Goal: Task Accomplishment & Management: Manage account settings

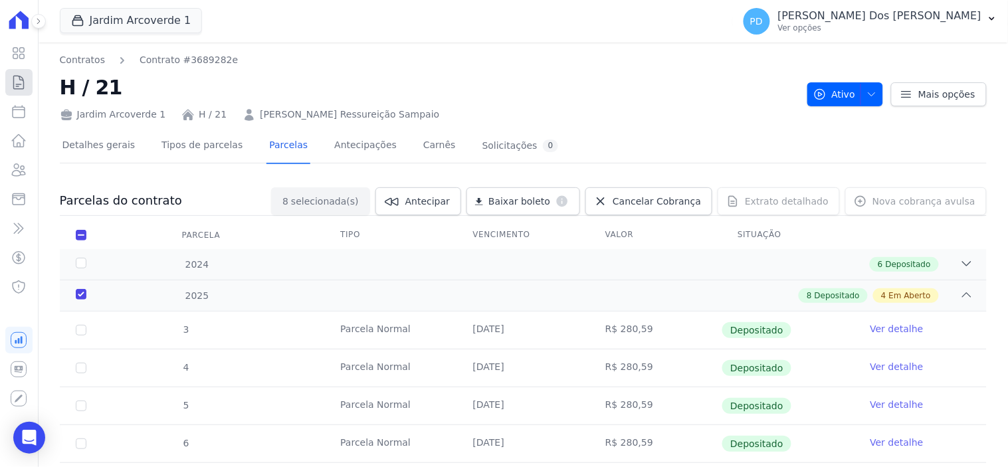
click at [17, 80] on icon at bounding box center [19, 82] width 16 height 16
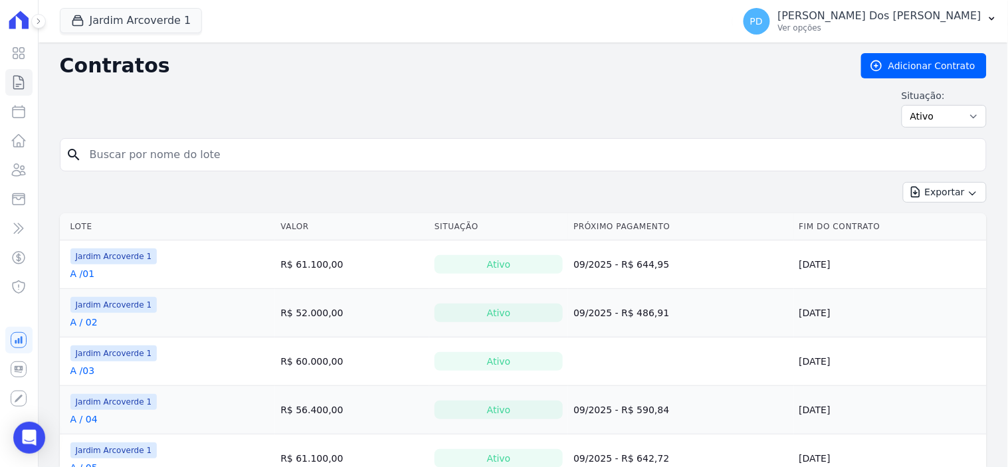
click at [292, 156] on input "search" at bounding box center [531, 155] width 899 height 27
type input "g / 03"
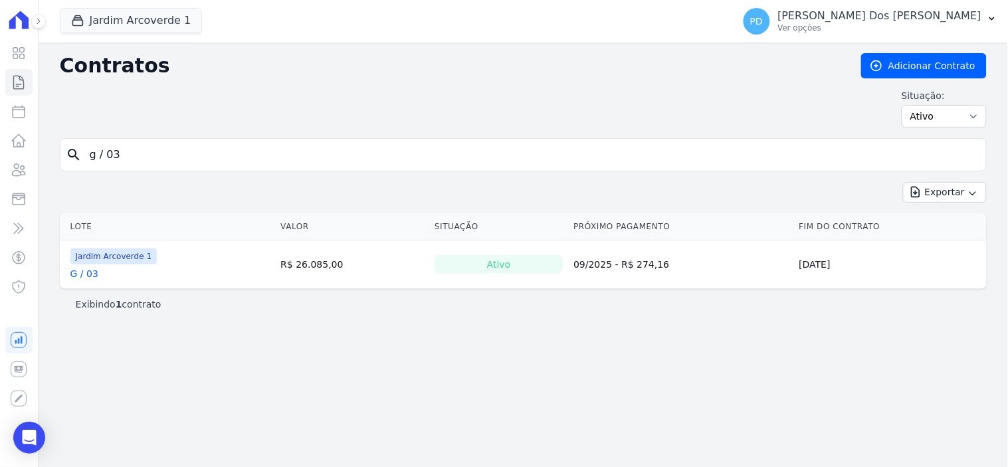
click at [88, 277] on link "G / 03" at bounding box center [84, 273] width 28 height 13
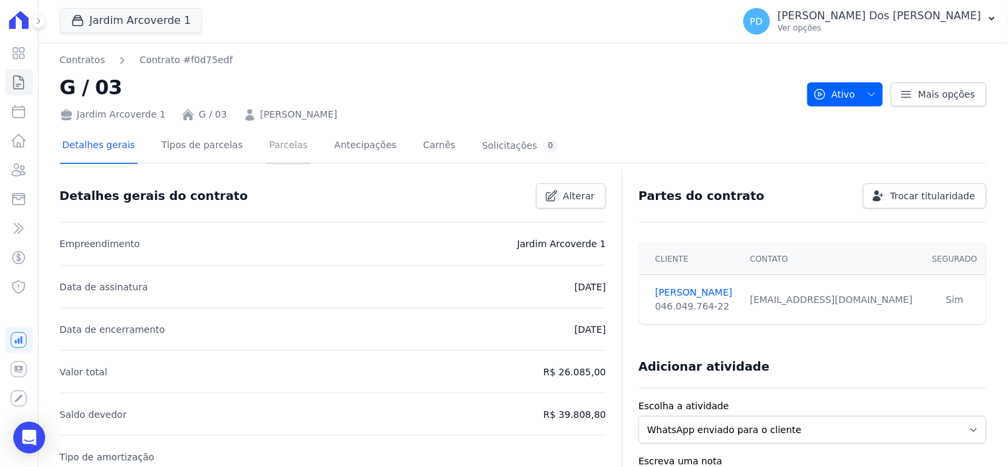
click at [274, 146] on link "Parcelas" at bounding box center [288, 146] width 44 height 35
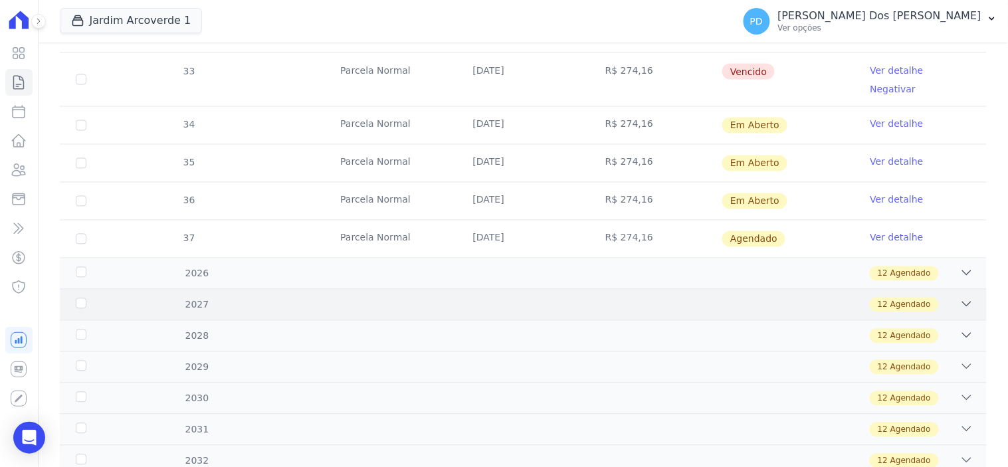
scroll to position [590, 0]
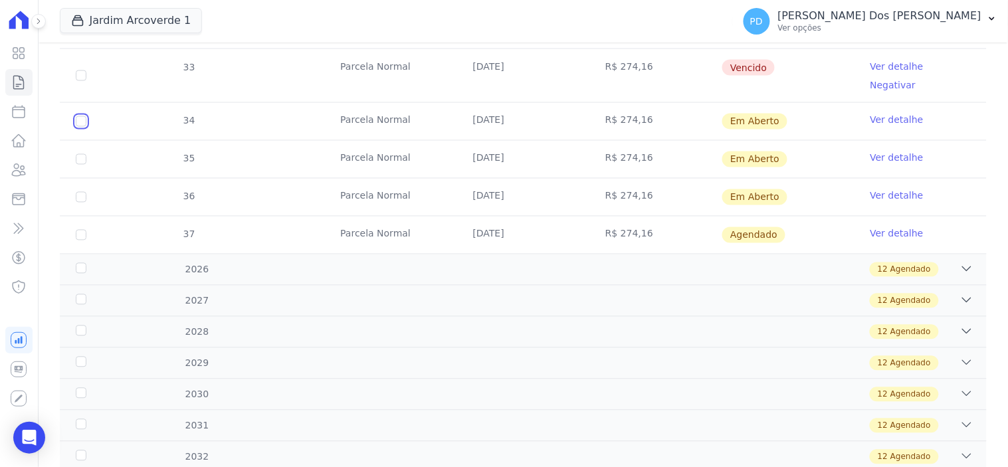
click at [77, 116] on input "checkbox" at bounding box center [81, 121] width 11 height 11
checkbox input "true"
click at [76, 127] on input "checkbox" at bounding box center [81, 121] width 11 height 11
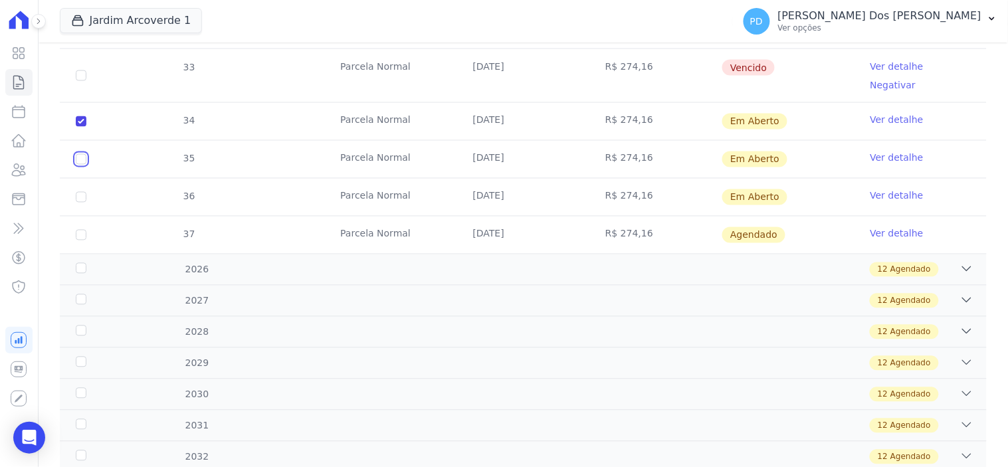
checkbox input "true"
click at [77, 127] on input "checkbox" at bounding box center [81, 121] width 11 height 11
checkbox input "true"
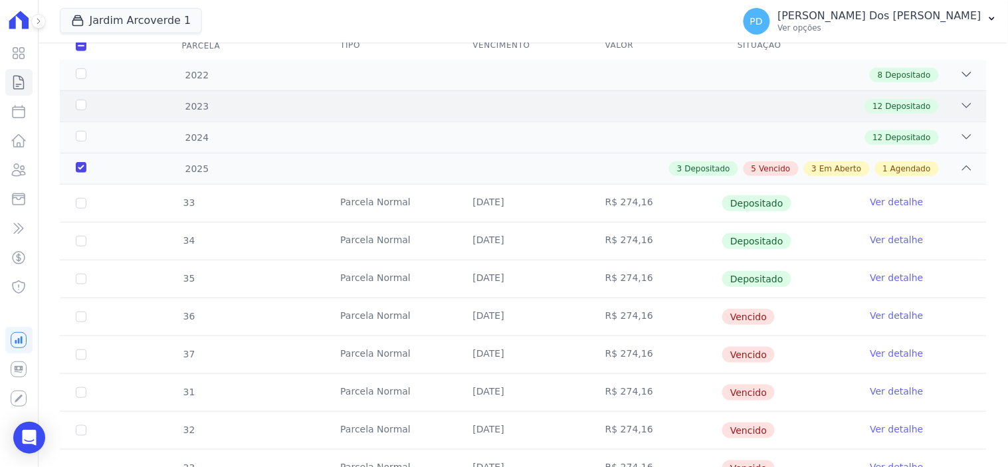
scroll to position [147, 0]
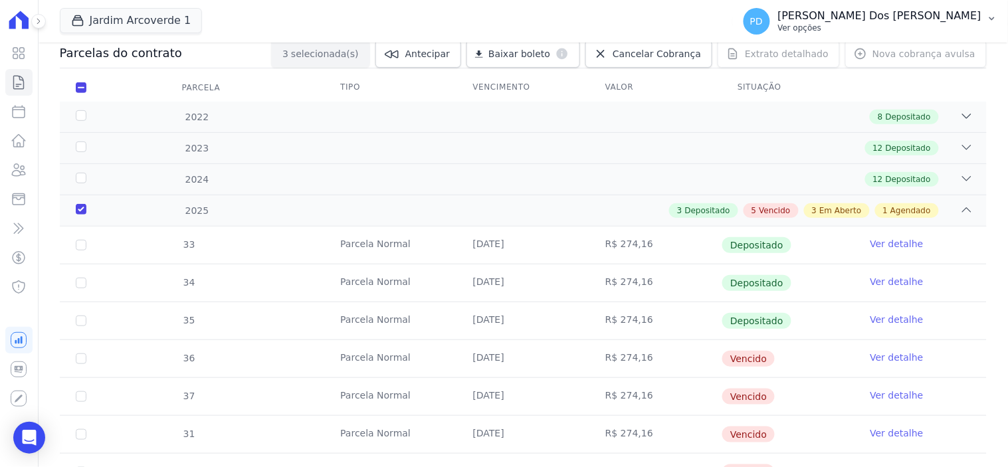
click at [991, 18] on icon "button" at bounding box center [991, 18] width 5 height 3
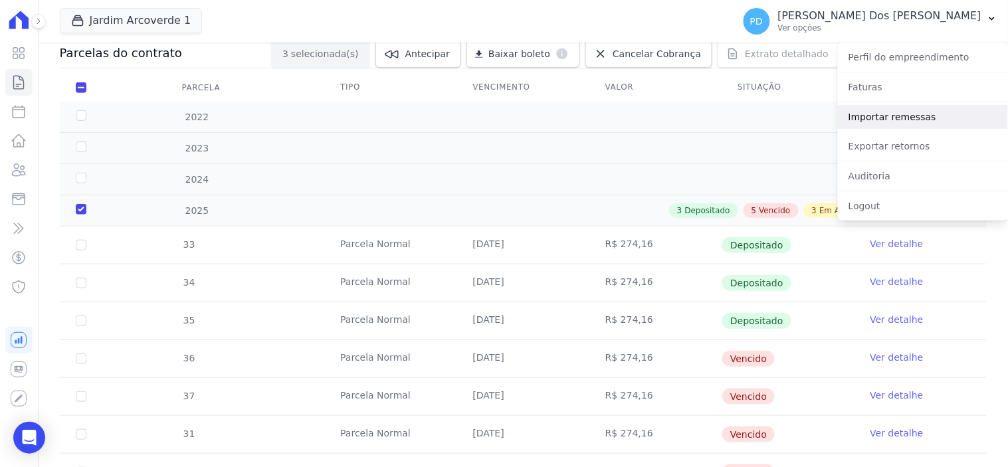
click at [918, 122] on link "Importar remessas" at bounding box center [923, 117] width 170 height 24
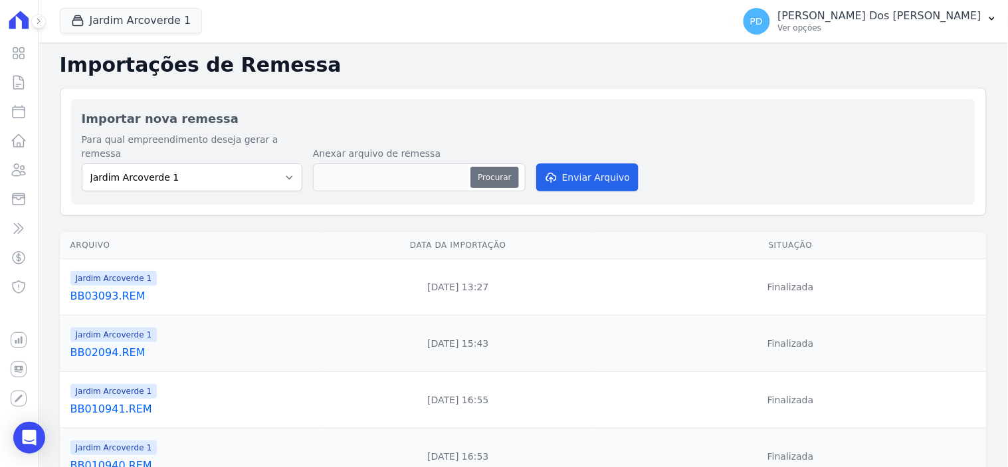
click at [496, 167] on button "Procurar" at bounding box center [494, 177] width 48 height 21
type input "BB03094.REM"
click at [611, 166] on button "Enviar Arquivo" at bounding box center [587, 177] width 102 height 28
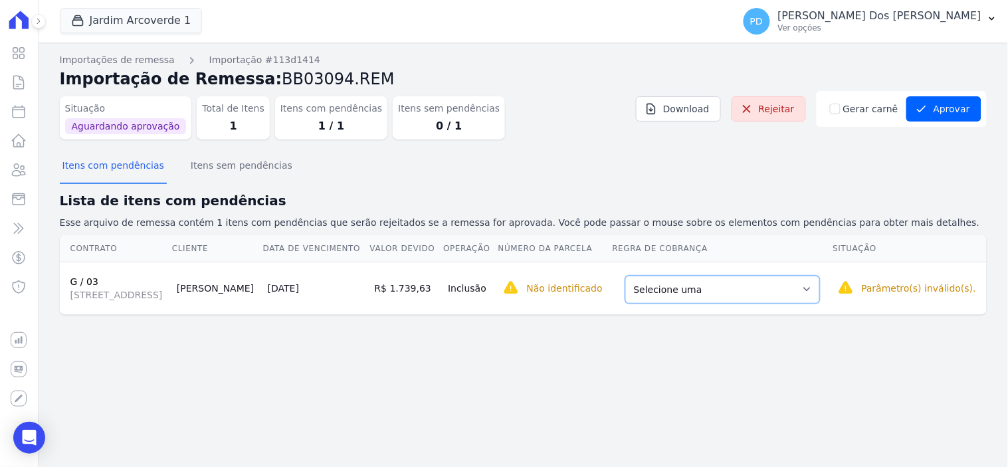
click at [773, 304] on select "Selecione uma Nova Parcela Avulsa Parcela Avulsa Existente Parcela Normal (180 …" at bounding box center [722, 290] width 195 height 28
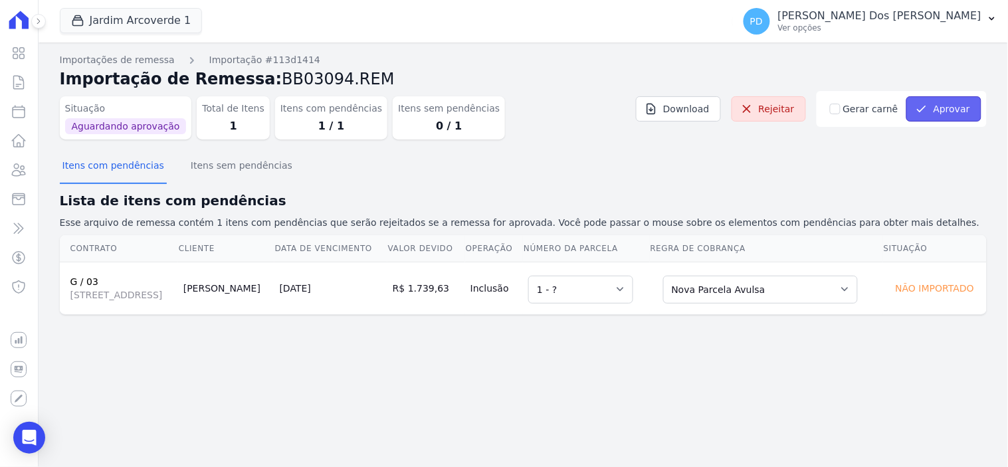
click at [934, 106] on button "Aprovar" at bounding box center [943, 108] width 75 height 25
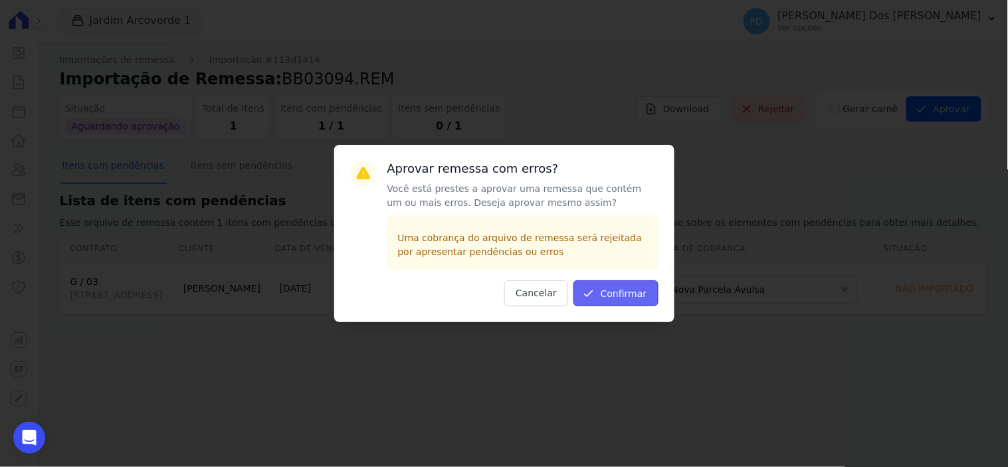
click at [646, 294] on button "Confirmar" at bounding box center [615, 293] width 85 height 26
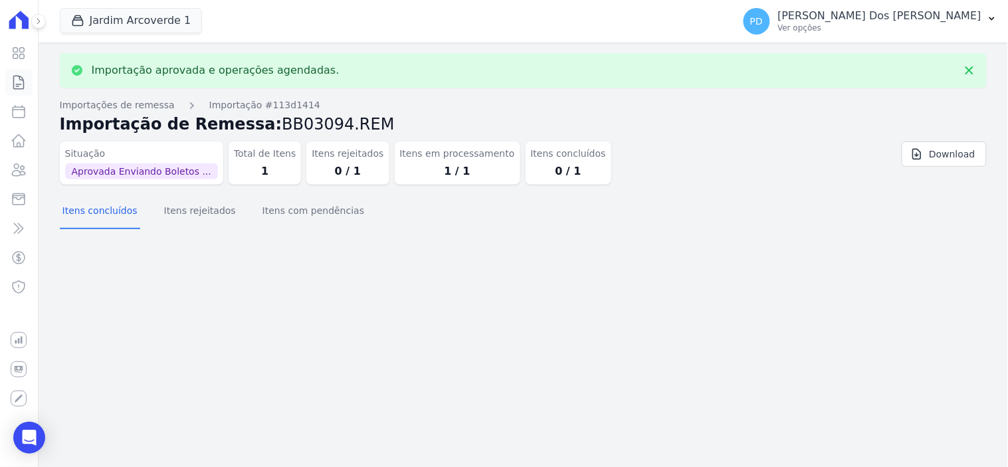
click at [20, 80] on icon at bounding box center [19, 82] width 16 height 16
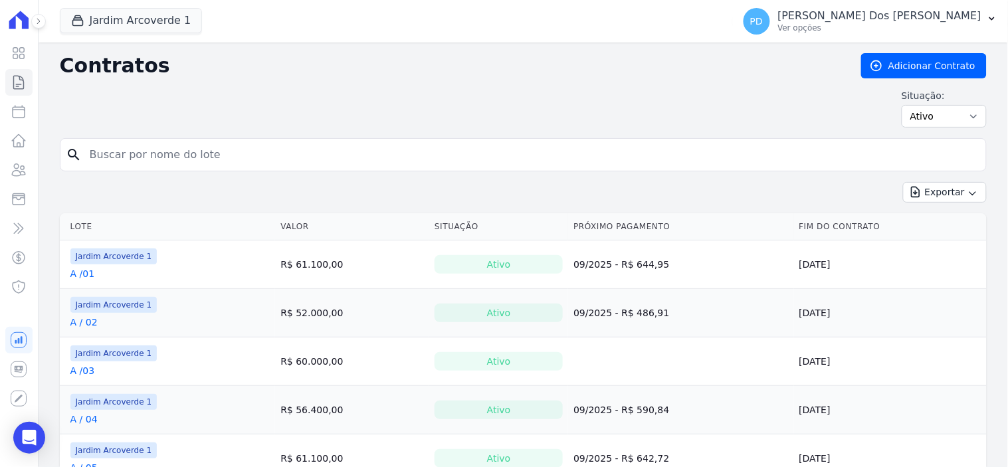
click at [236, 157] on input "search" at bounding box center [531, 155] width 899 height 27
type input "g / 03"
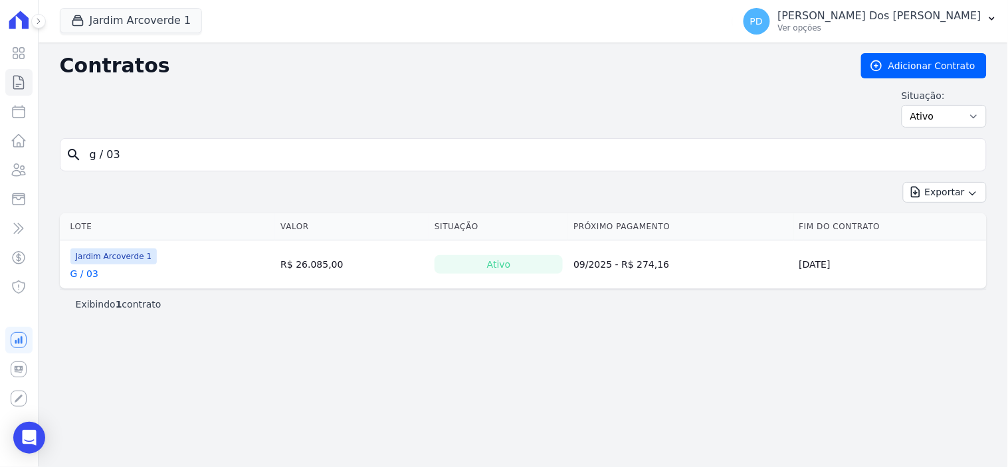
click at [85, 277] on link "G / 03" at bounding box center [84, 273] width 28 height 13
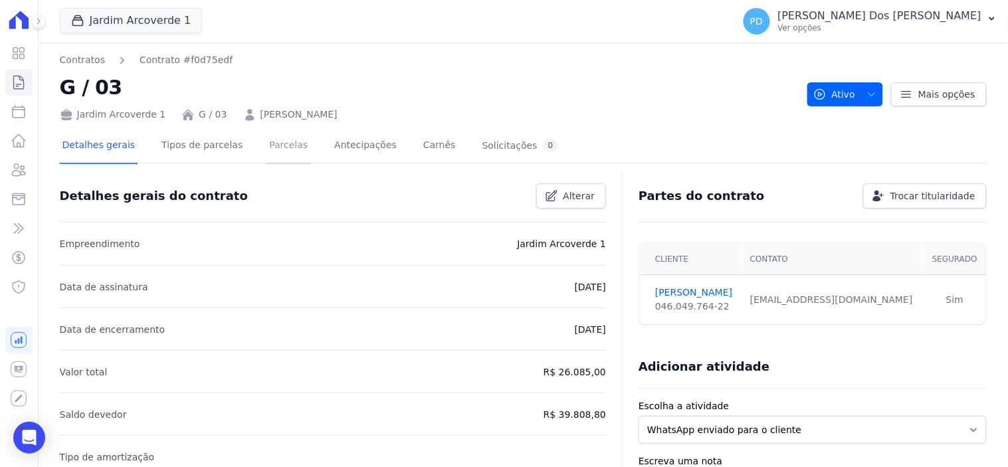
click at [266, 150] on link "Parcelas" at bounding box center [288, 146] width 44 height 35
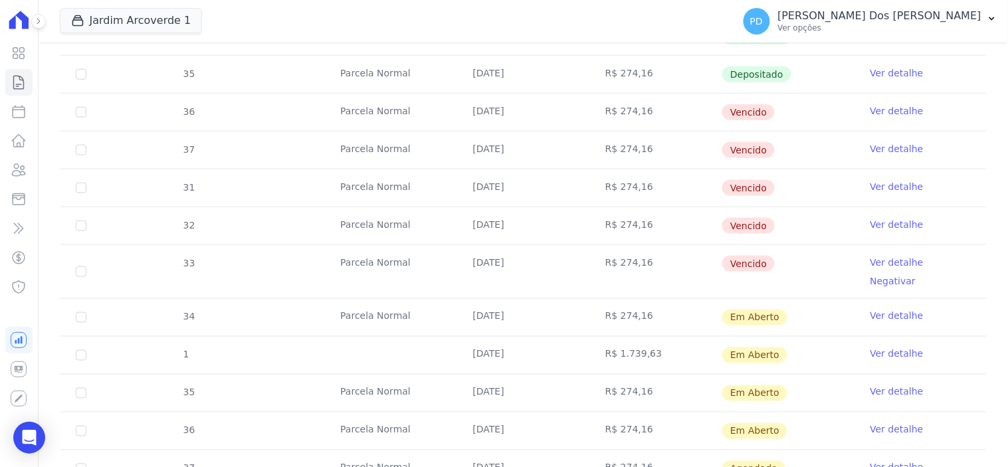
scroll to position [369, 0]
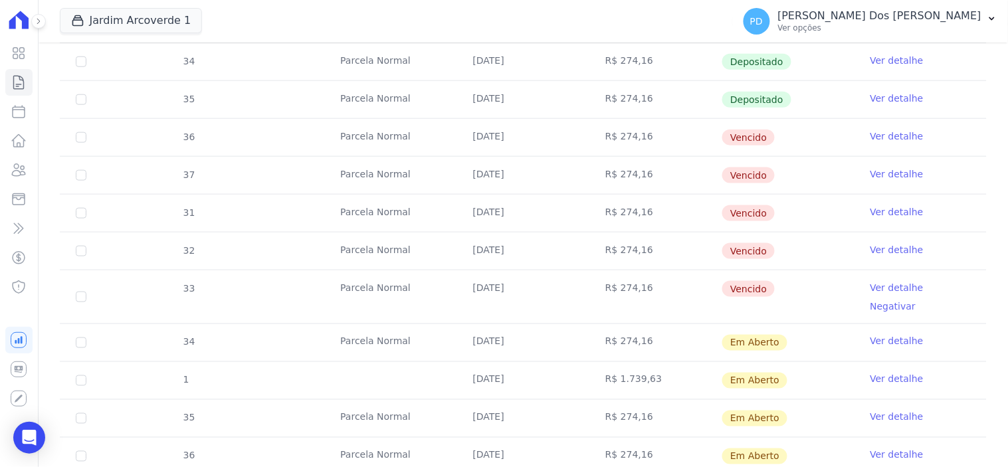
click at [875, 137] on link "Ver detalhe" at bounding box center [896, 136] width 53 height 13
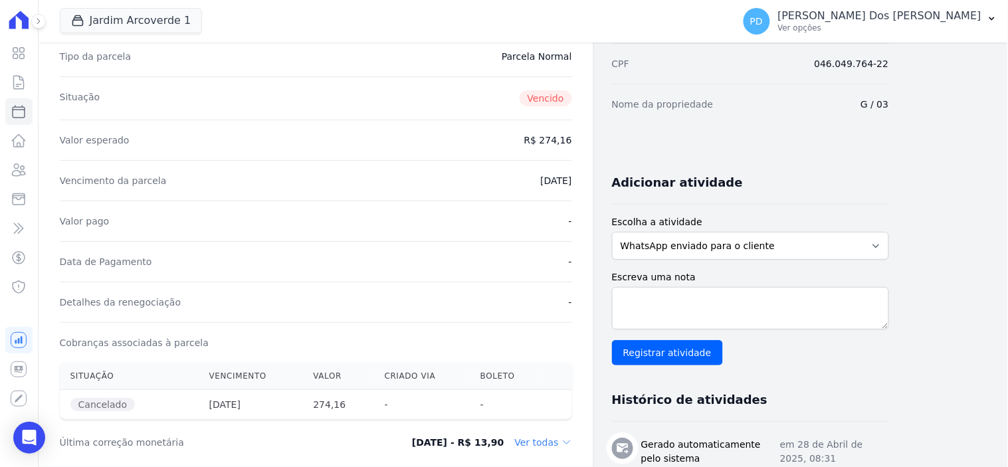
scroll to position [147, 0]
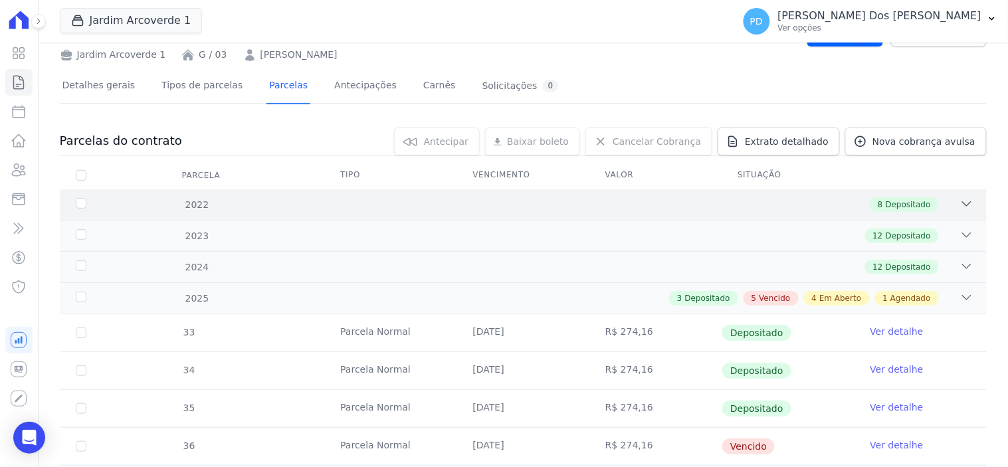
scroll to position [369, 0]
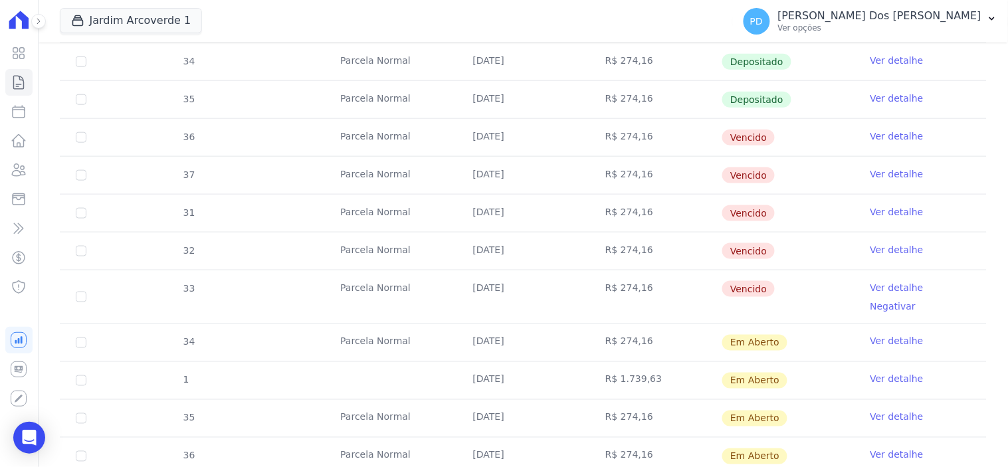
click at [893, 373] on link "Ver detalhe" at bounding box center [896, 379] width 53 height 13
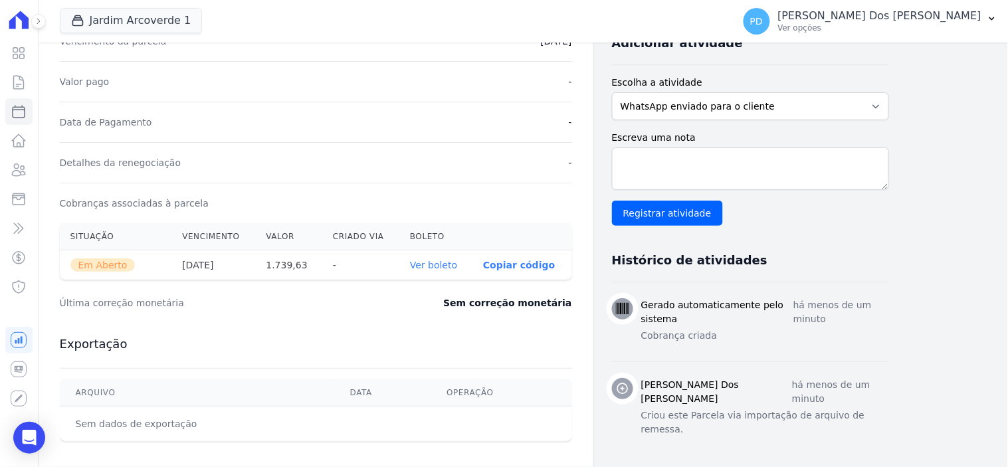
scroll to position [369, 0]
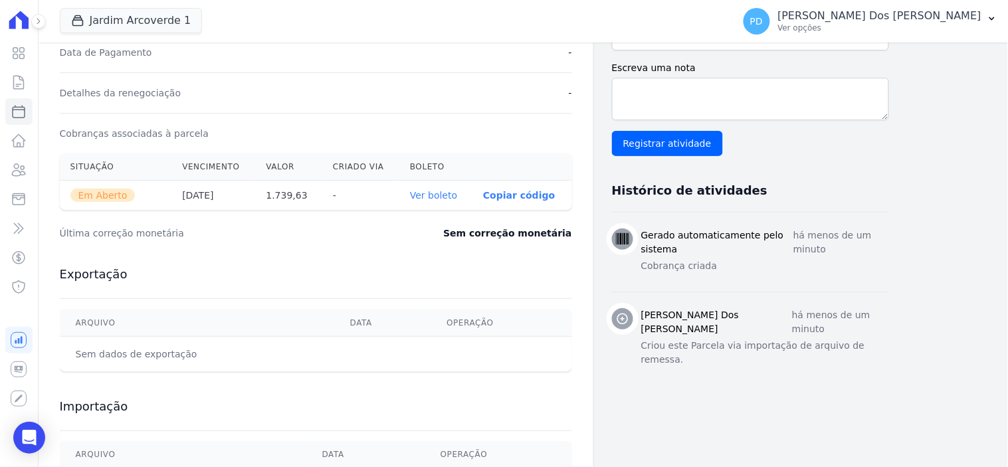
click at [449, 193] on link "Ver boleto" at bounding box center [433, 195] width 47 height 11
